Goal: Find specific page/section: Find specific page/section

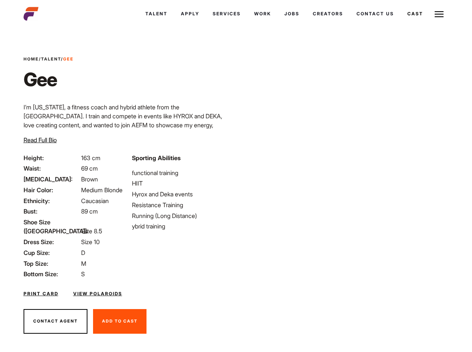
click at [401, 24] on link "Cast" at bounding box center [415, 14] width 29 height 20
click at [0, 0] on link "Casted Talent" at bounding box center [0, 0] width 0 height 0
